Goal: Browse casually: Explore the website without a specific task or goal

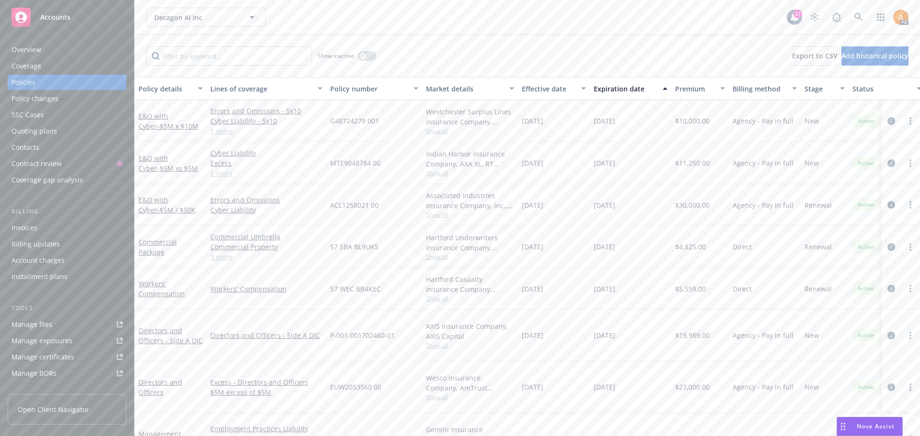
scroll to position [6, 0]
